Goal: Transaction & Acquisition: Subscribe to service/newsletter

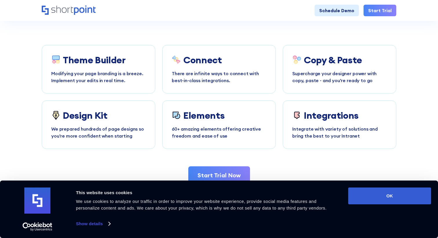
scroll to position [1148, 0]
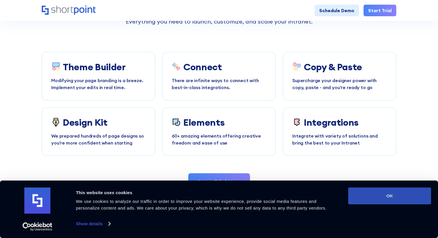
click at [398, 187] on button "OK" at bounding box center [390, 195] width 83 height 17
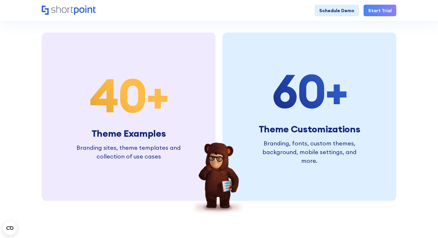
scroll to position [1415, 0]
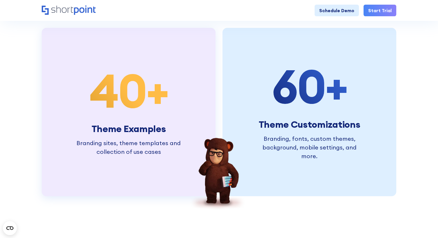
click at [164, 121] on div "40 + Theme Examples Branding sites, theme templates and collection of use cases" at bounding box center [129, 112] width 110 height 88
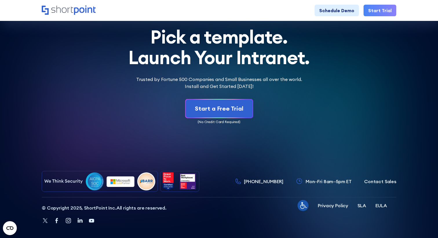
scroll to position [1755, 0]
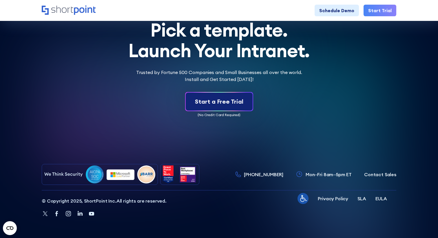
click at [211, 99] on div "Start a Free Trial" at bounding box center [219, 101] width 48 height 9
